Goal: Task Accomplishment & Management: Complete application form

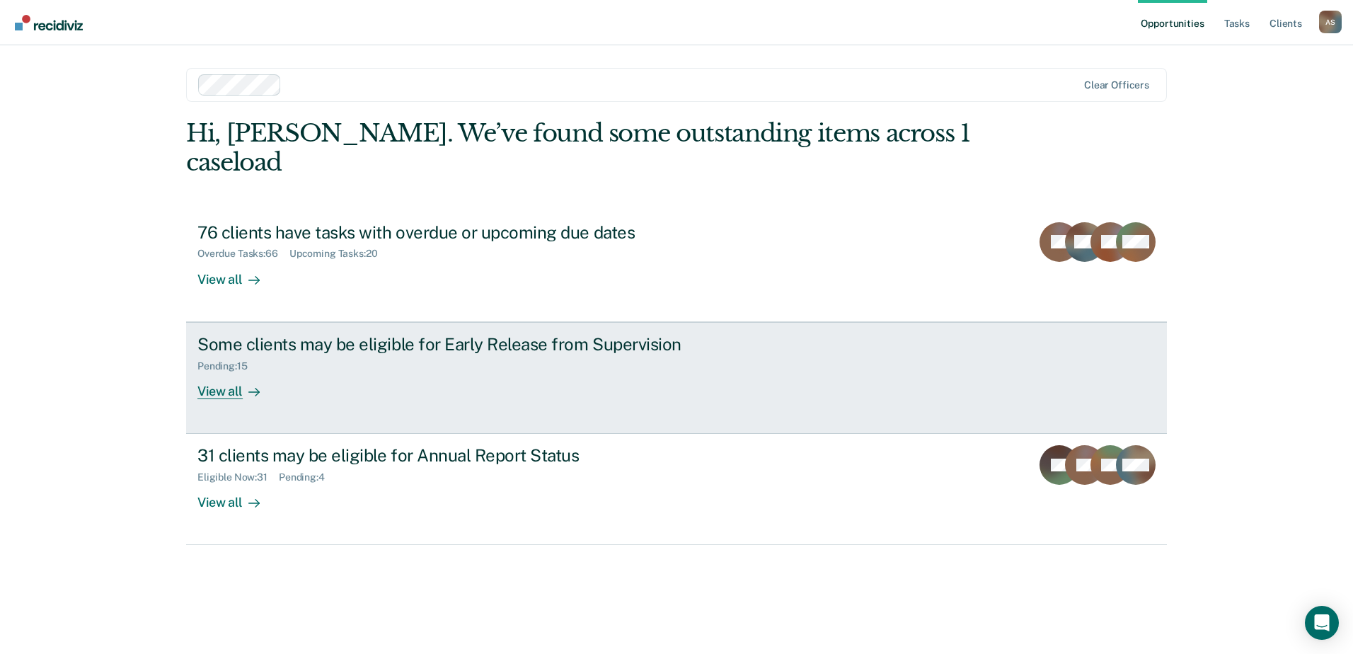
click at [212, 371] on div "View all" at bounding box center [236, 385] width 79 height 28
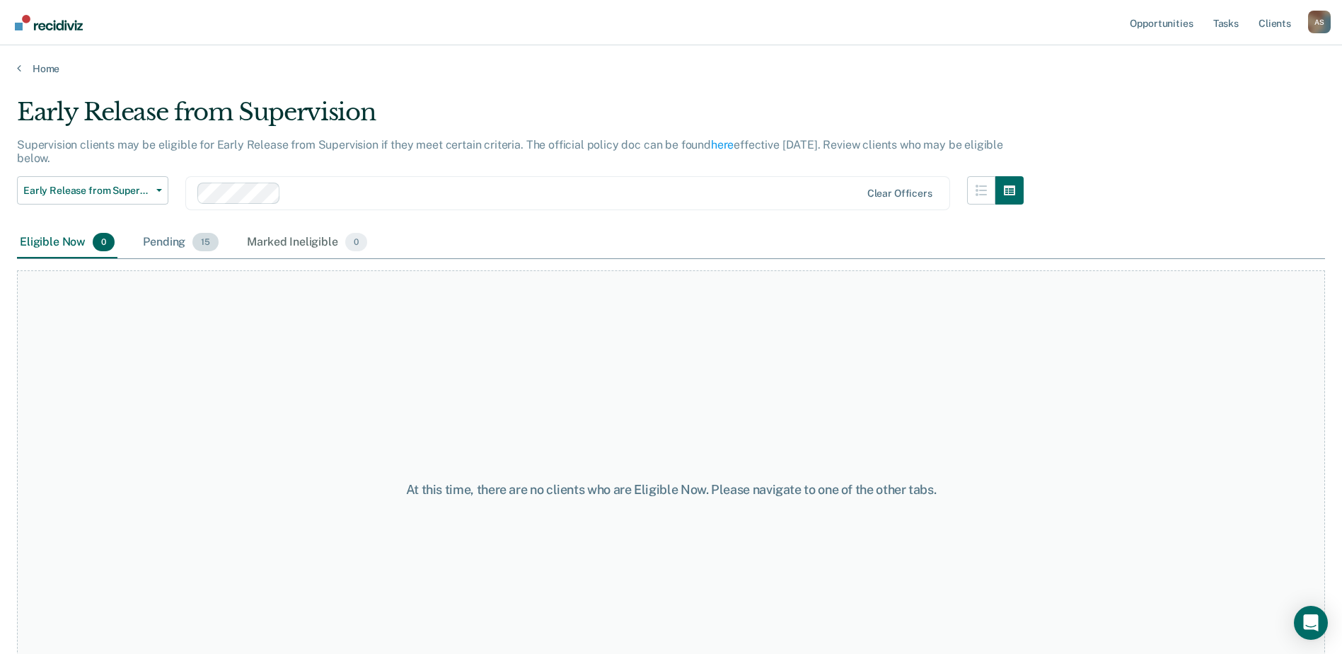
click at [175, 241] on div "Pending 15" at bounding box center [180, 242] width 81 height 31
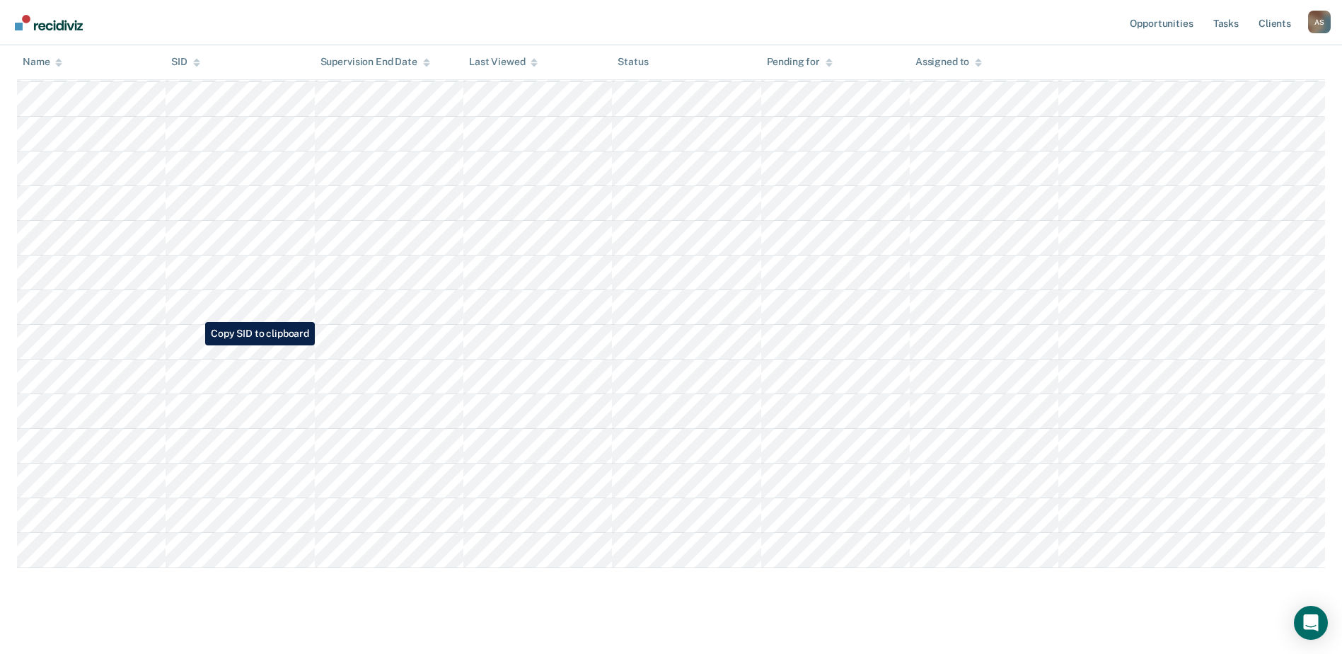
scroll to position [262, 0]
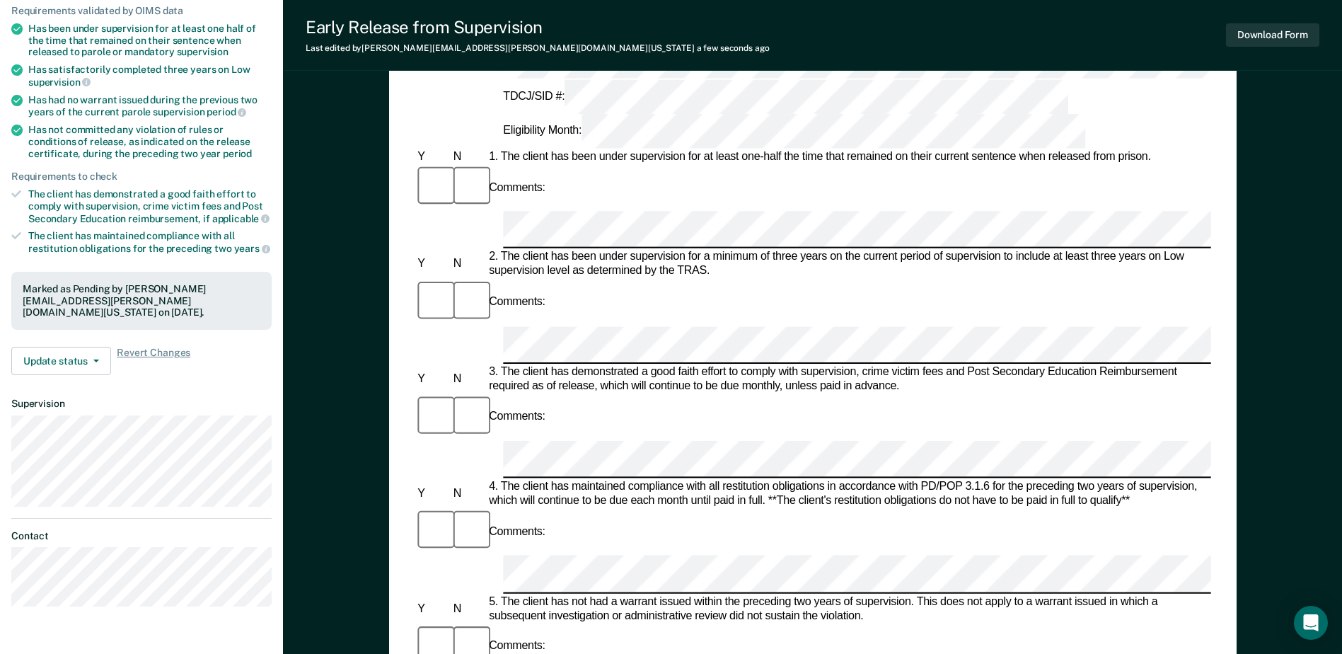
scroll to position [212, 0]
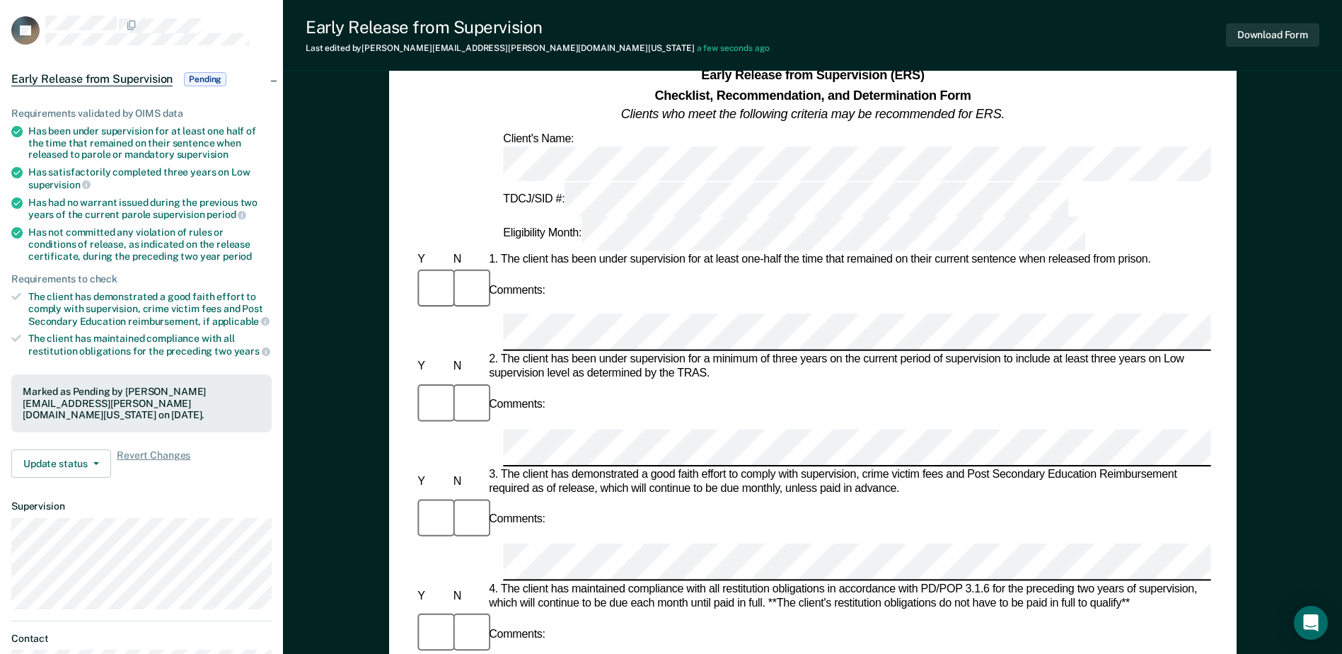
scroll to position [71, 0]
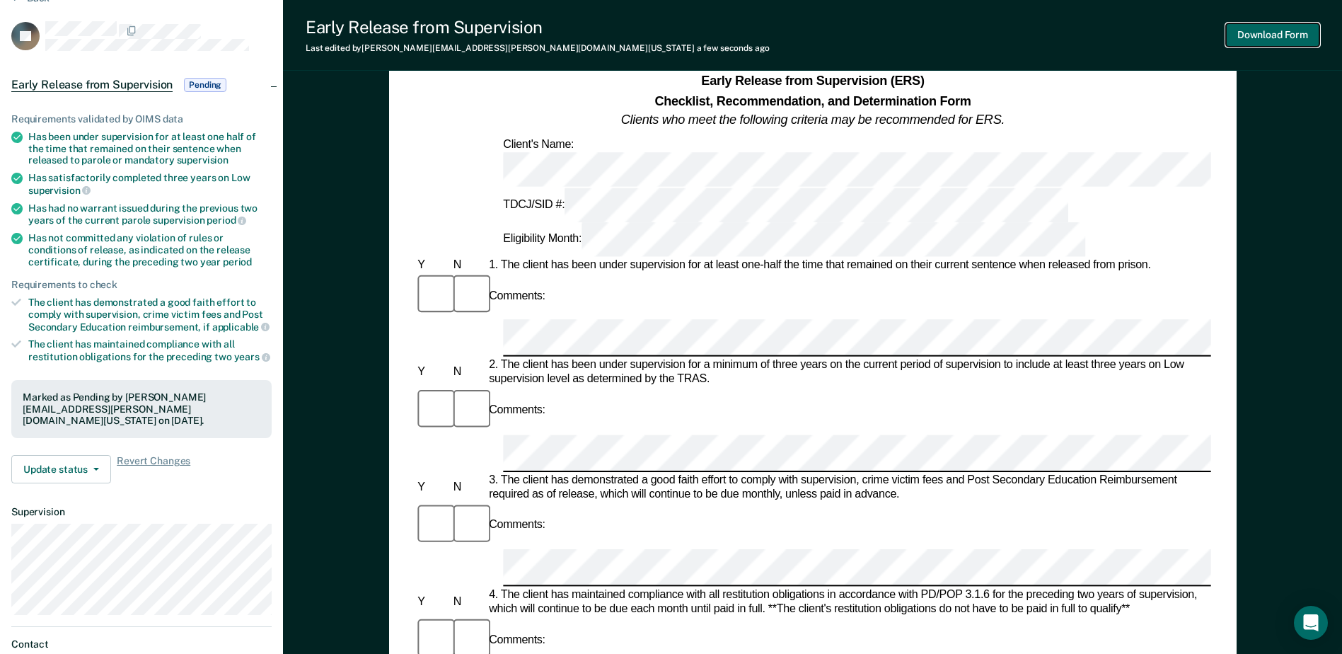
click at [1259, 29] on button "Download Form" at bounding box center [1272, 34] width 93 height 23
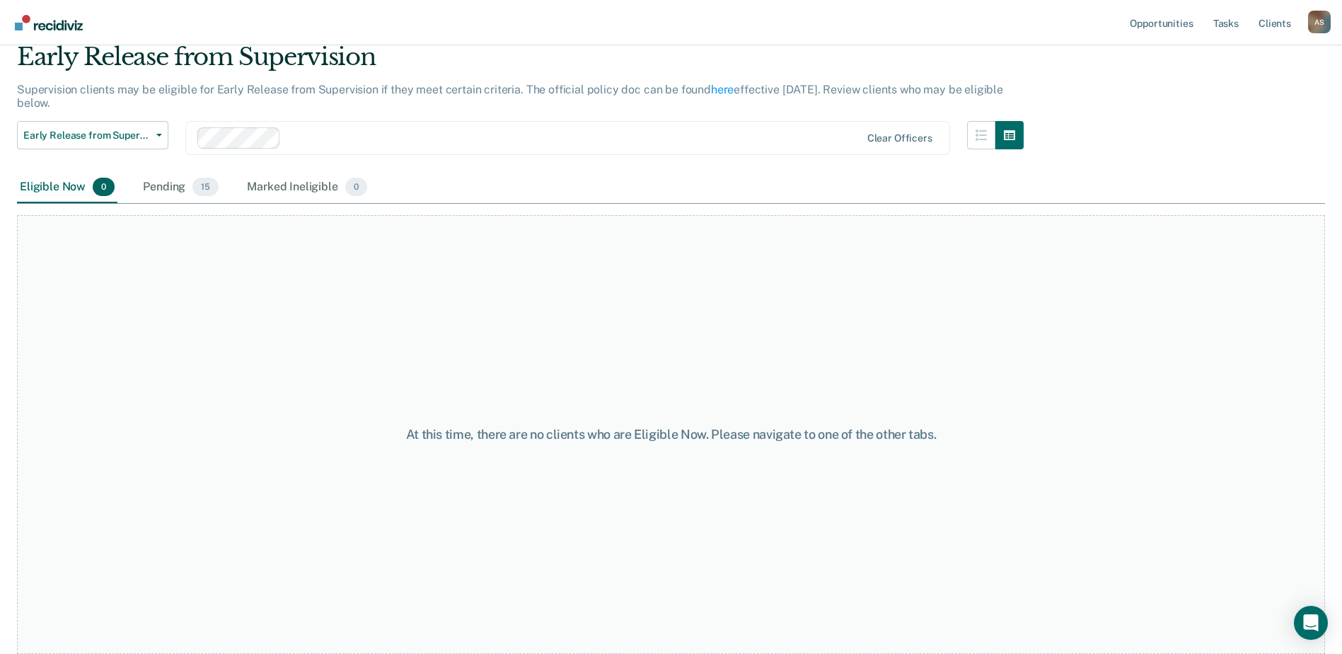
scroll to position [55, 0]
click at [114, 132] on span "Early Release from Supervision" at bounding box center [86, 135] width 127 height 12
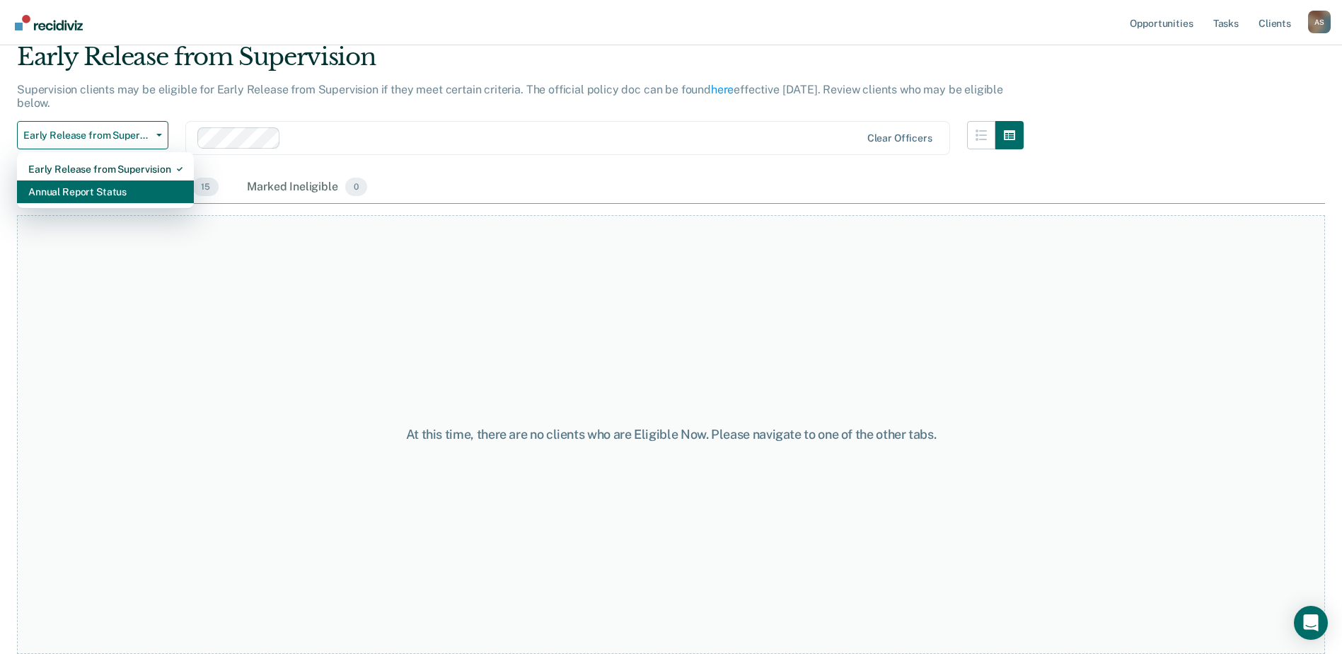
click at [103, 187] on div "Annual Report Status" at bounding box center [105, 191] width 154 height 23
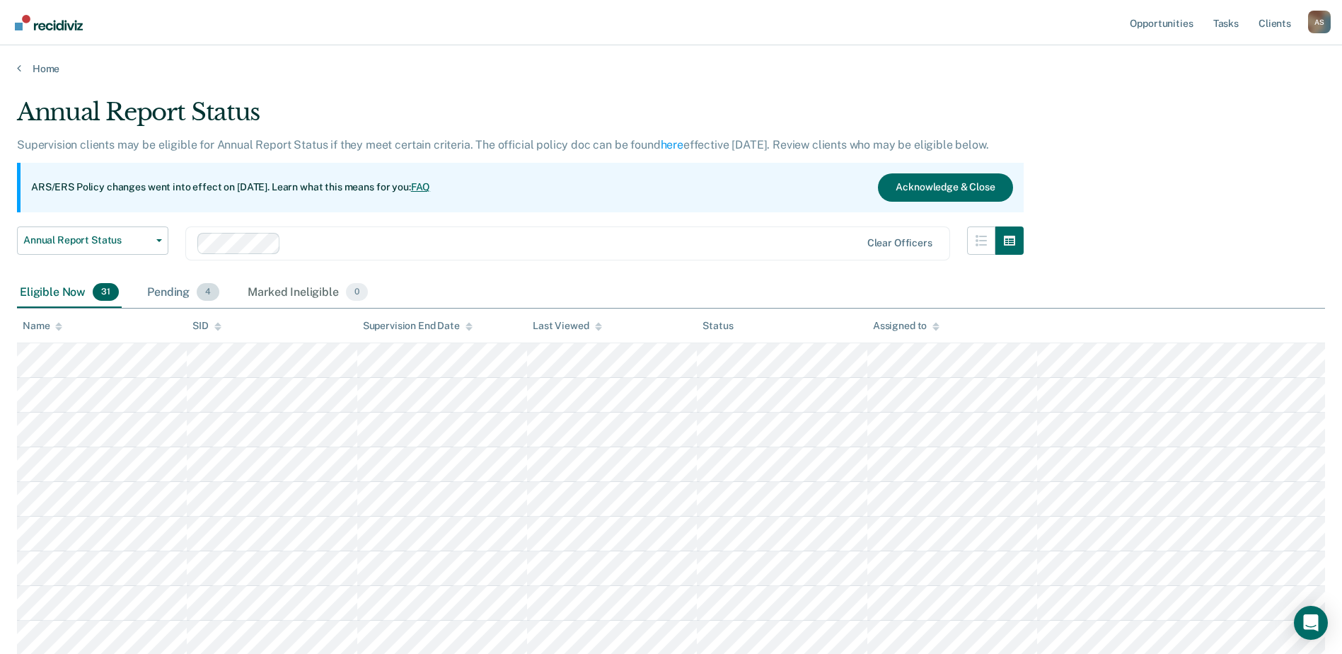
click at [180, 287] on div "Pending 4" at bounding box center [183, 292] width 78 height 31
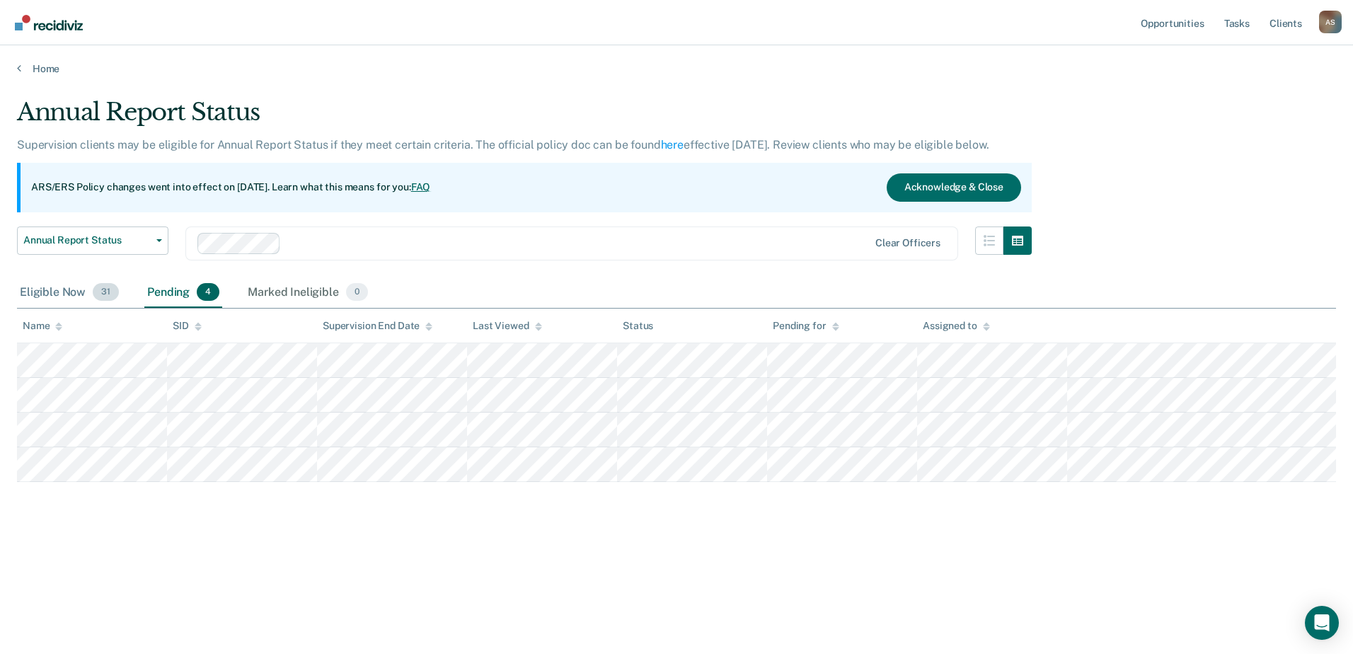
click at [52, 294] on div "Eligible Now 31" at bounding box center [69, 292] width 105 height 31
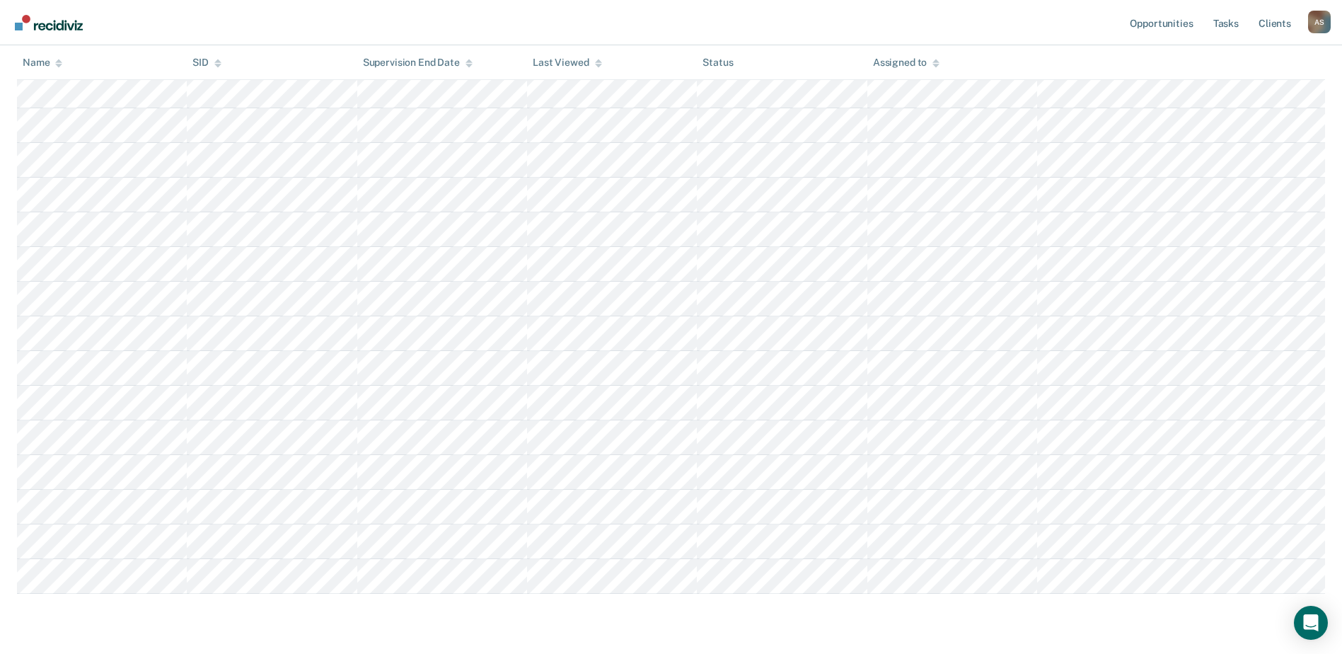
scroll to position [849, 0]
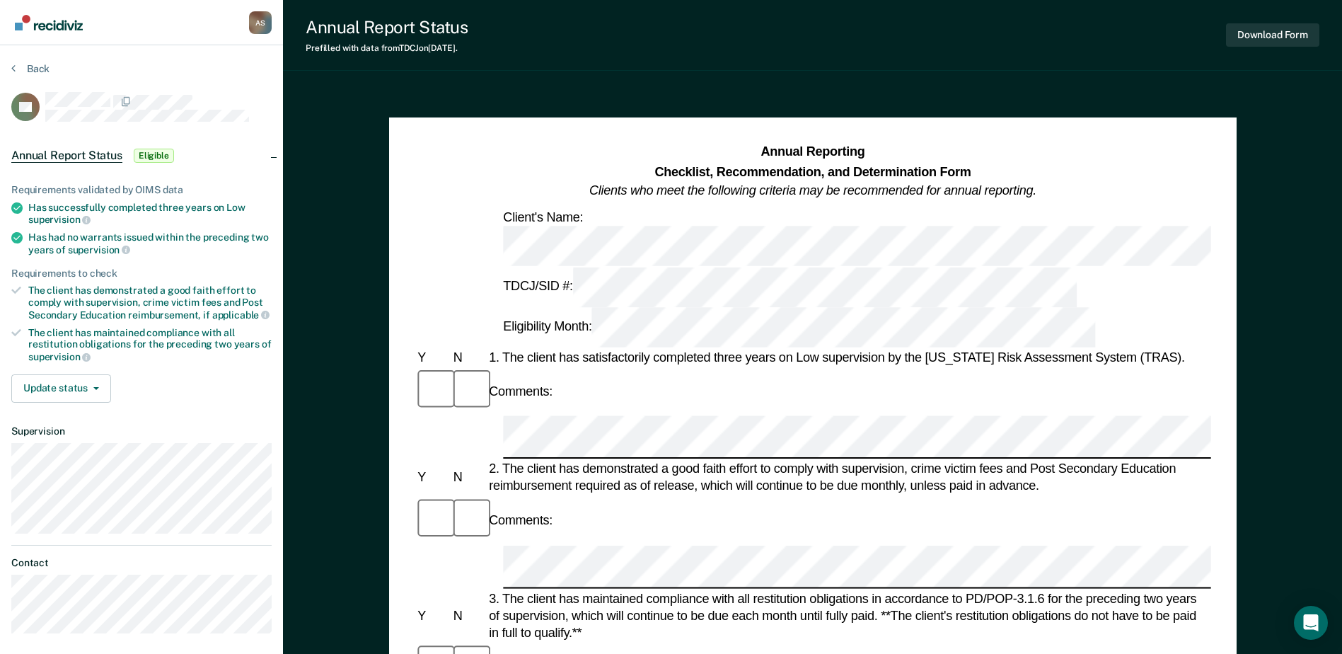
click at [911, 307] on div "Eligibility Month:" at bounding box center [799, 327] width 598 height 40
click at [1274, 34] on button "Download Form" at bounding box center [1272, 34] width 93 height 23
